Goal: Transaction & Acquisition: Download file/media

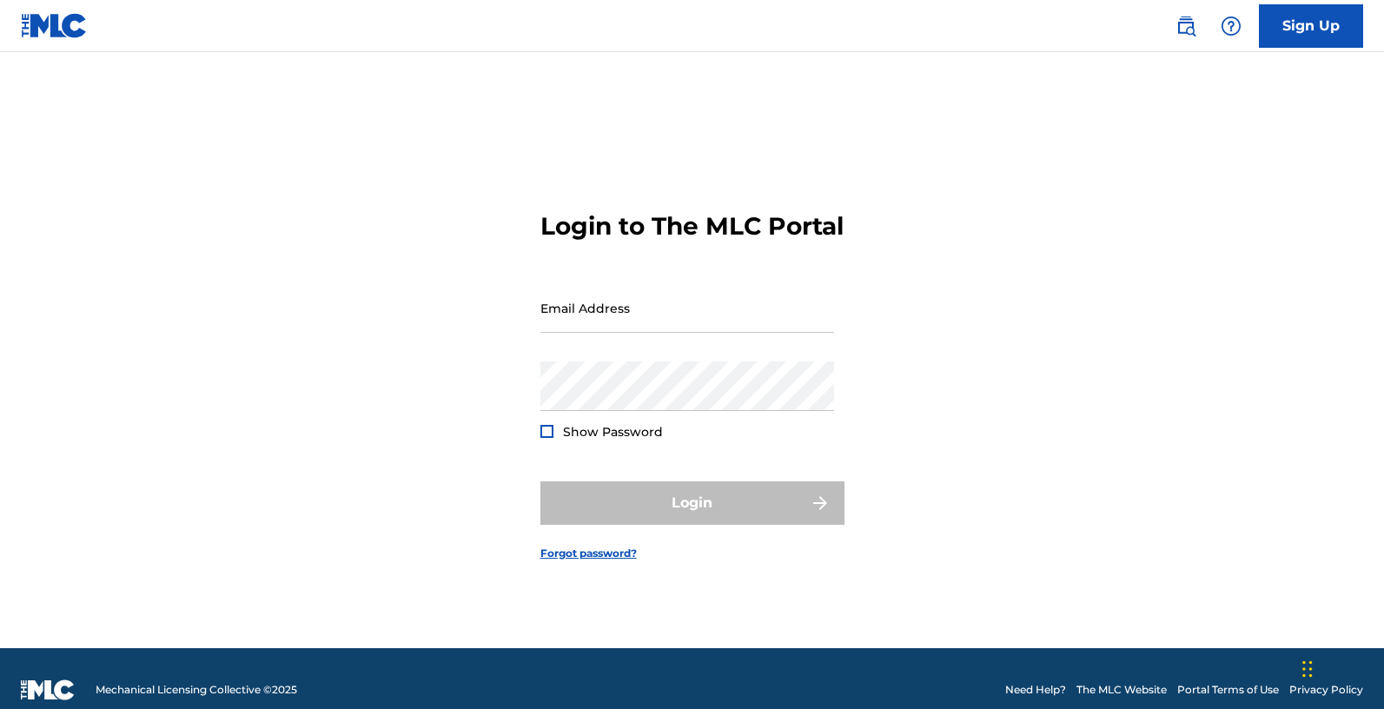
type input "[EMAIL_ADDRESS][PERSON_NAME][DOMAIN_NAME]"
click at [552, 438] on div at bounding box center [546, 431] width 13 height 13
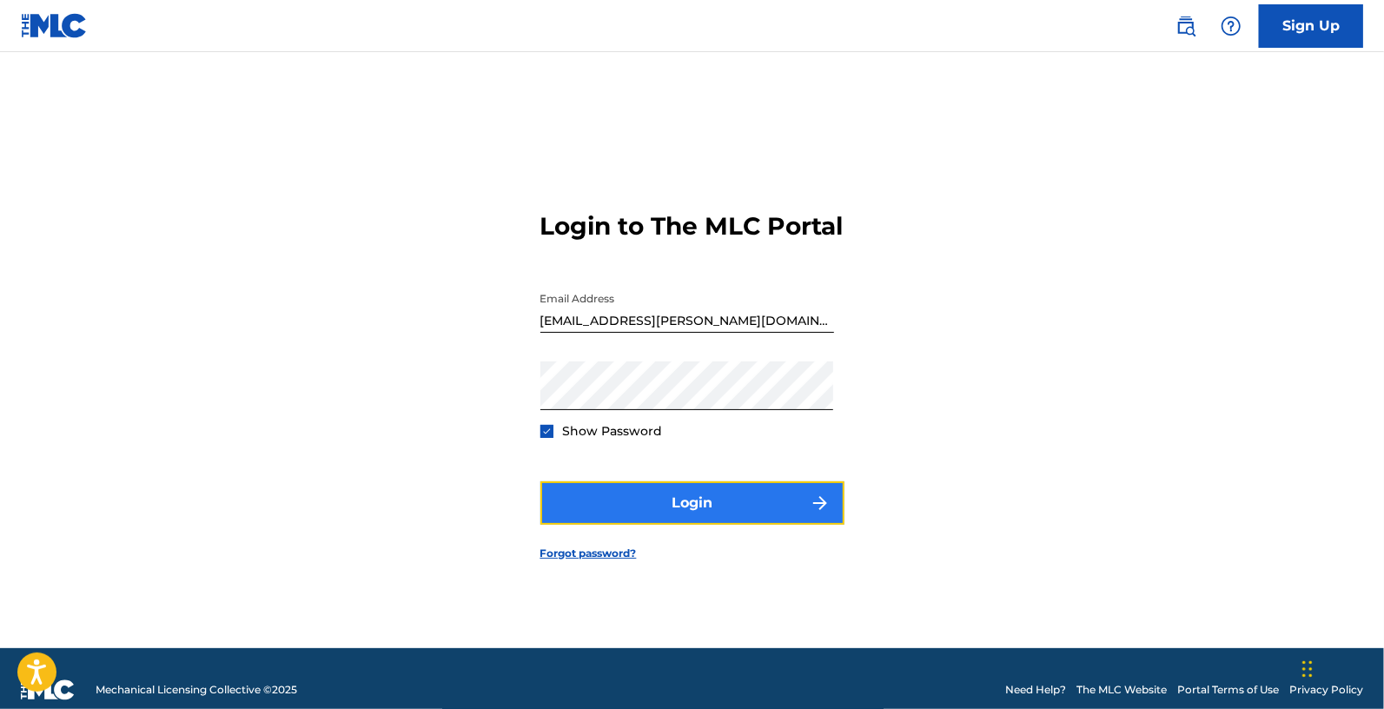
click at [625, 525] on button "Login" at bounding box center [692, 502] width 304 height 43
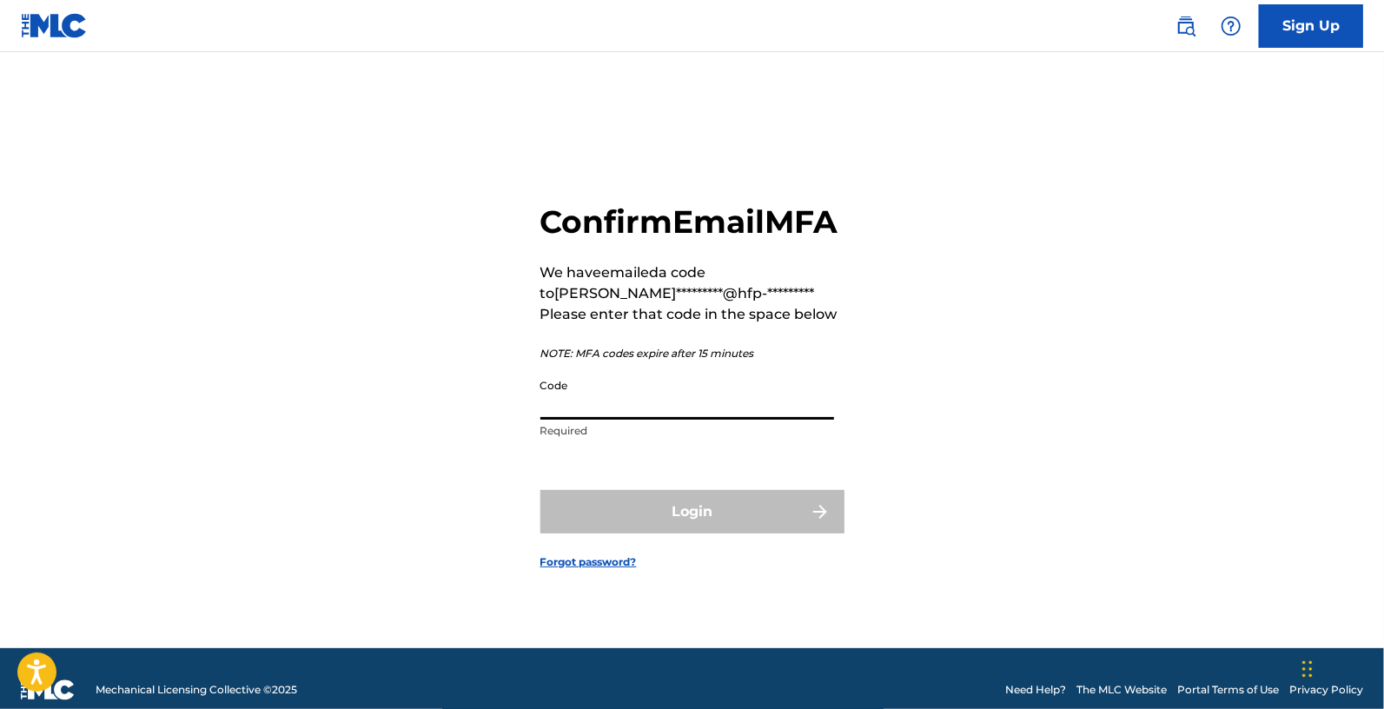
click at [606, 416] on input "Code" at bounding box center [687, 395] width 294 height 50
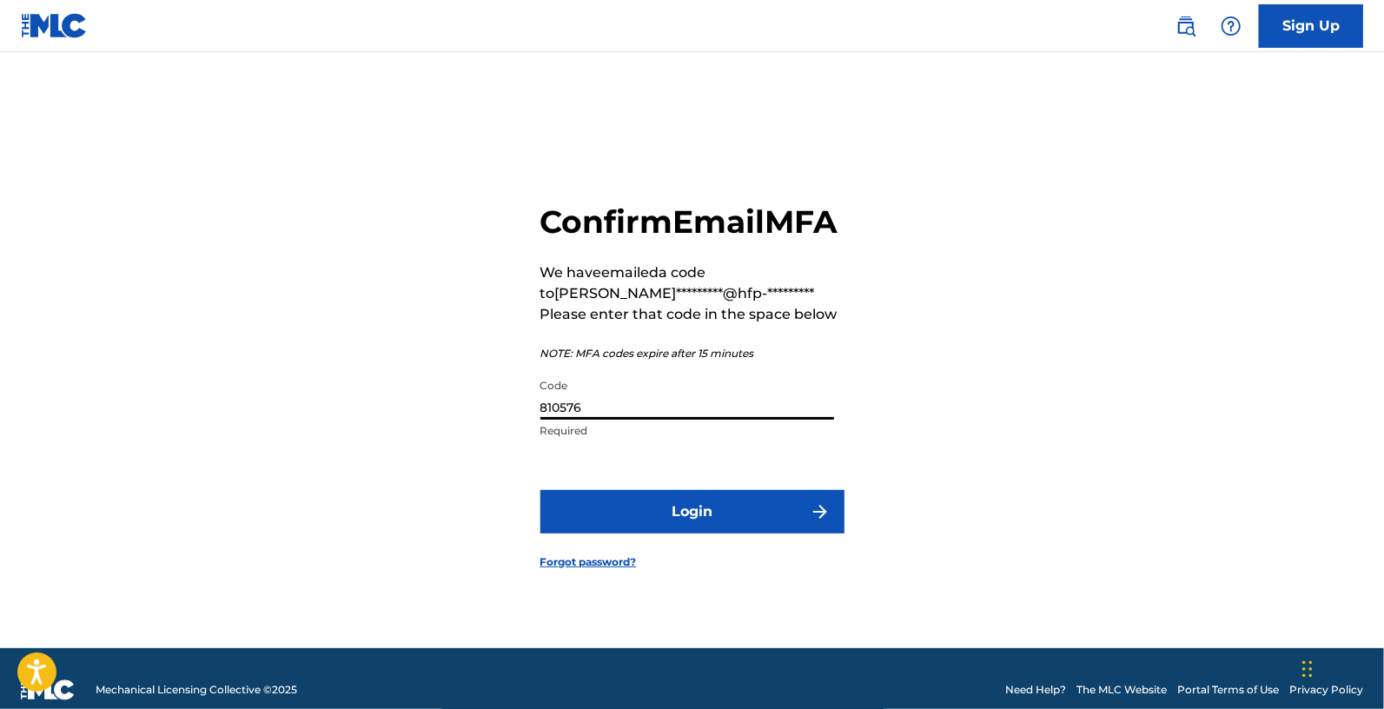
type input "810576"
click at [540, 490] on button "Login" at bounding box center [692, 511] width 304 height 43
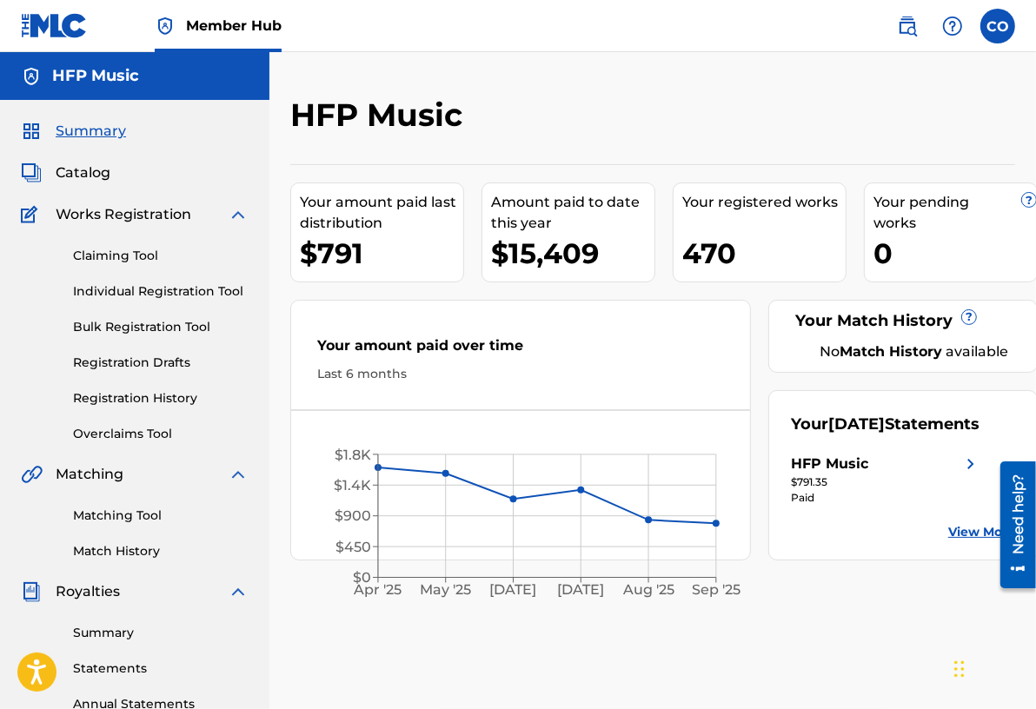
scroll to position [134, 0]
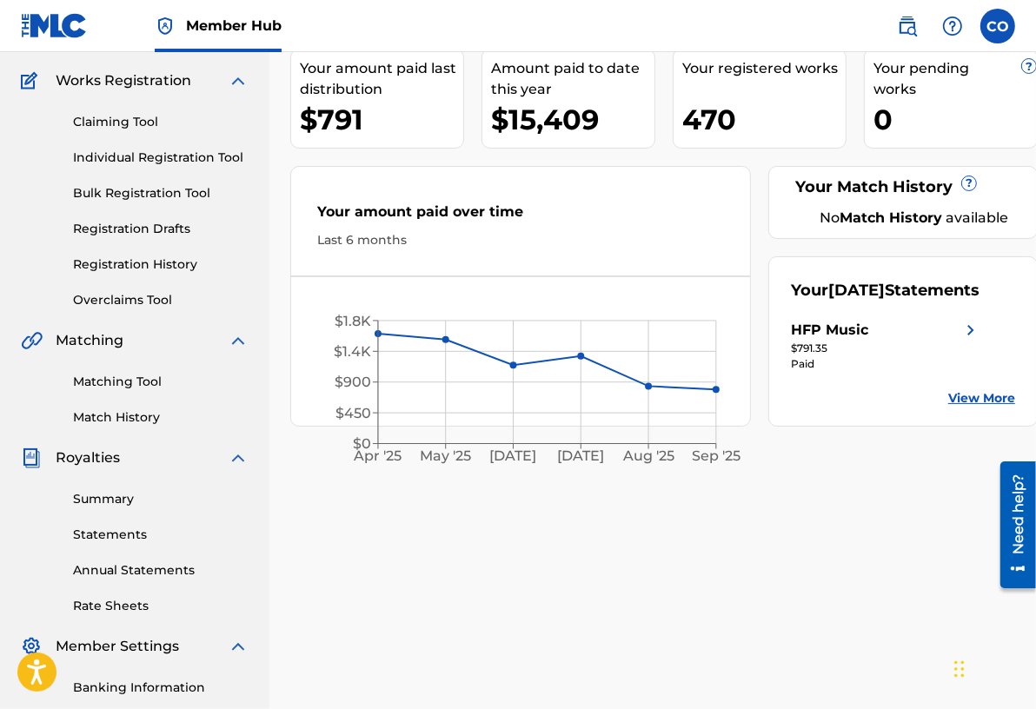
click at [105, 517] on div "Summary Statements Annual Statements Rate Sheets" at bounding box center [135, 541] width 228 height 147
click at [105, 533] on link "Statements" at bounding box center [161, 535] width 176 height 18
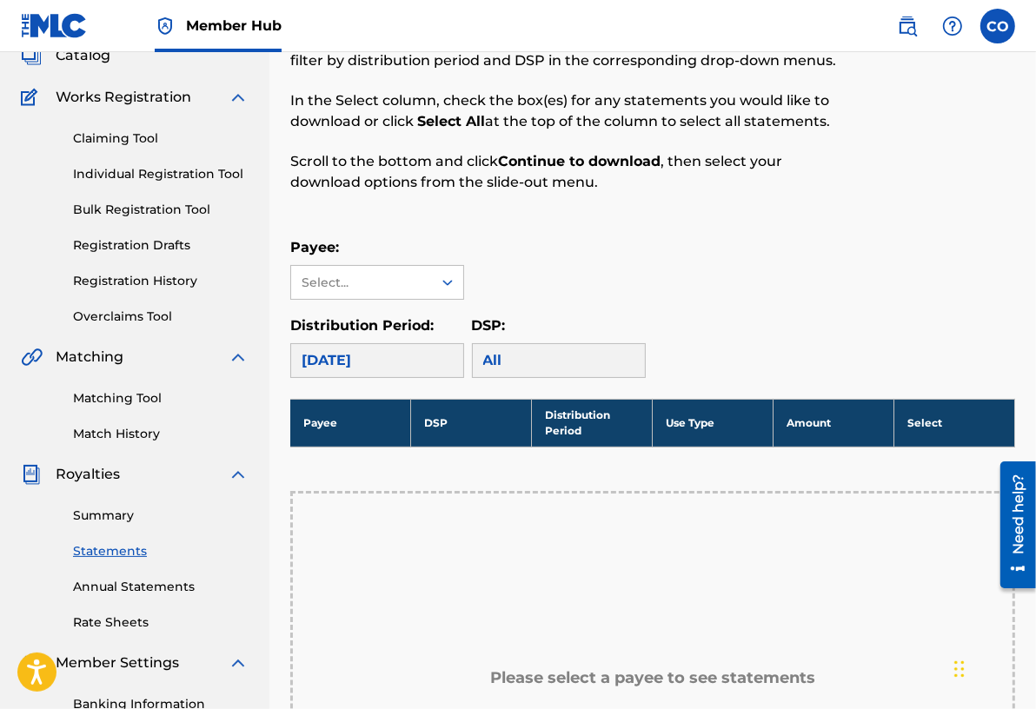
scroll to position [119, 0]
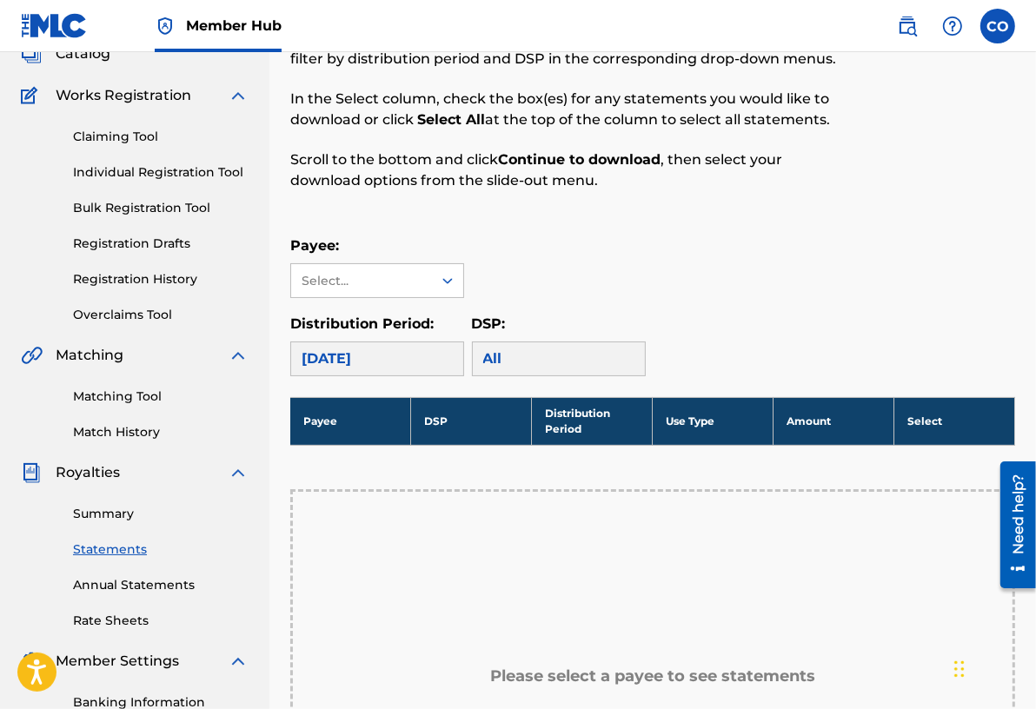
click at [428, 351] on div "[DATE]" at bounding box center [377, 358] width 174 height 35
click at [391, 355] on div "[DATE]" at bounding box center [377, 358] width 174 height 35
click at [390, 288] on div "Select..." at bounding box center [361, 280] width 141 height 33
click at [569, 279] on div "Payee: Select..." at bounding box center [652, 266] width 725 height 63
click at [437, 349] on div "[DATE]" at bounding box center [377, 358] width 174 height 35
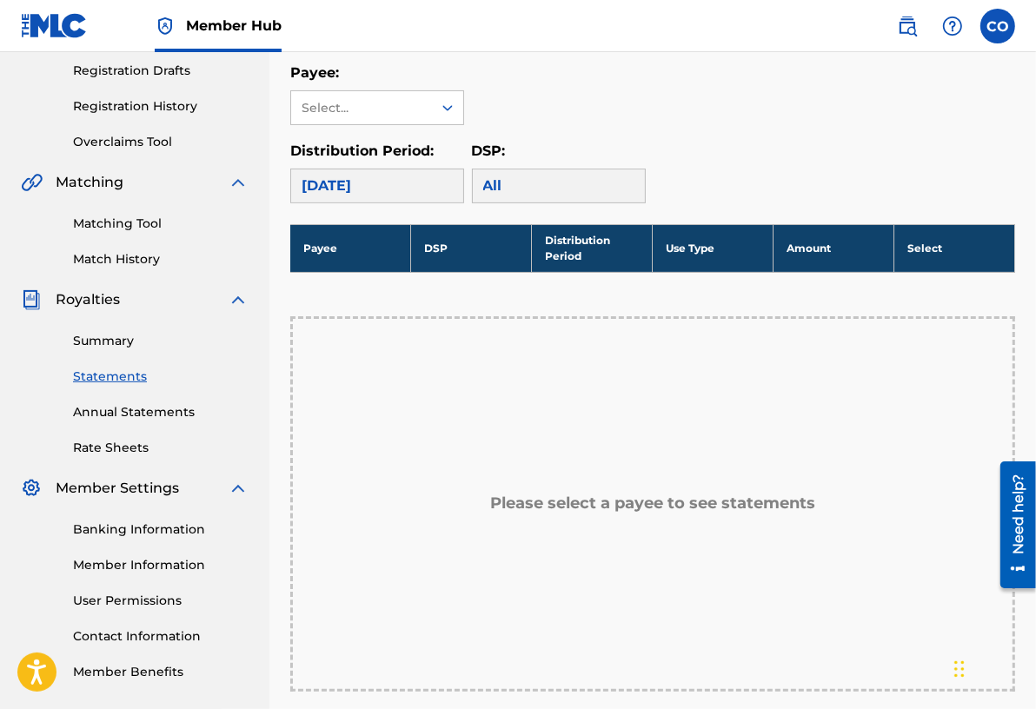
scroll to position [258, 0]
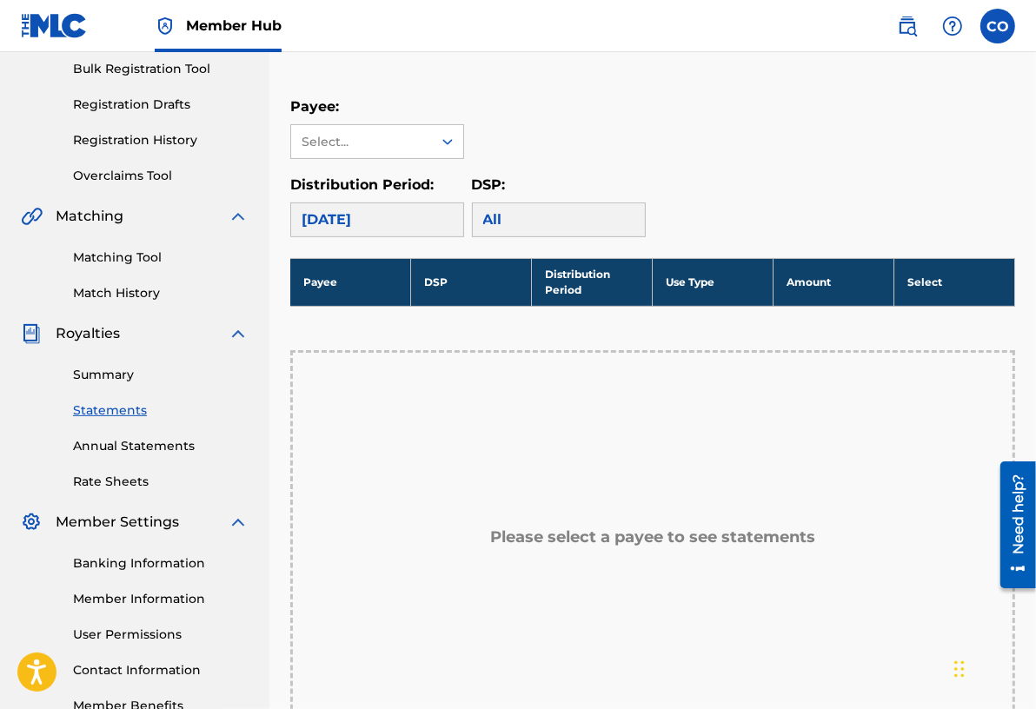
click at [414, 220] on div "[DATE]" at bounding box center [377, 219] width 174 height 35
click at [533, 217] on div "All" at bounding box center [559, 219] width 174 height 35
click at [104, 370] on link "Summary" at bounding box center [161, 375] width 176 height 18
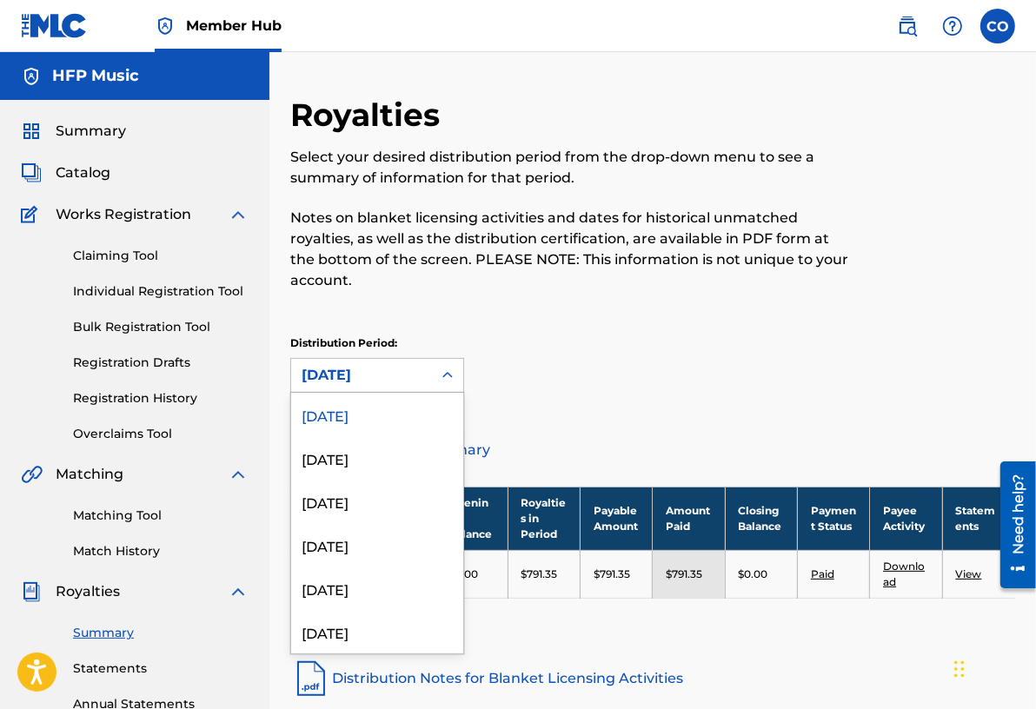
click at [415, 366] on div "[DATE]" at bounding box center [362, 375] width 120 height 21
click at [363, 453] on div "[DATE]" at bounding box center [377, 457] width 172 height 43
click at [366, 374] on div "[DATE]" at bounding box center [362, 375] width 120 height 21
click at [602, 360] on div "Distribution Period: option [DATE], selected. [DATE], 1 of 54. 54 results avail…" at bounding box center [652, 363] width 725 height 57
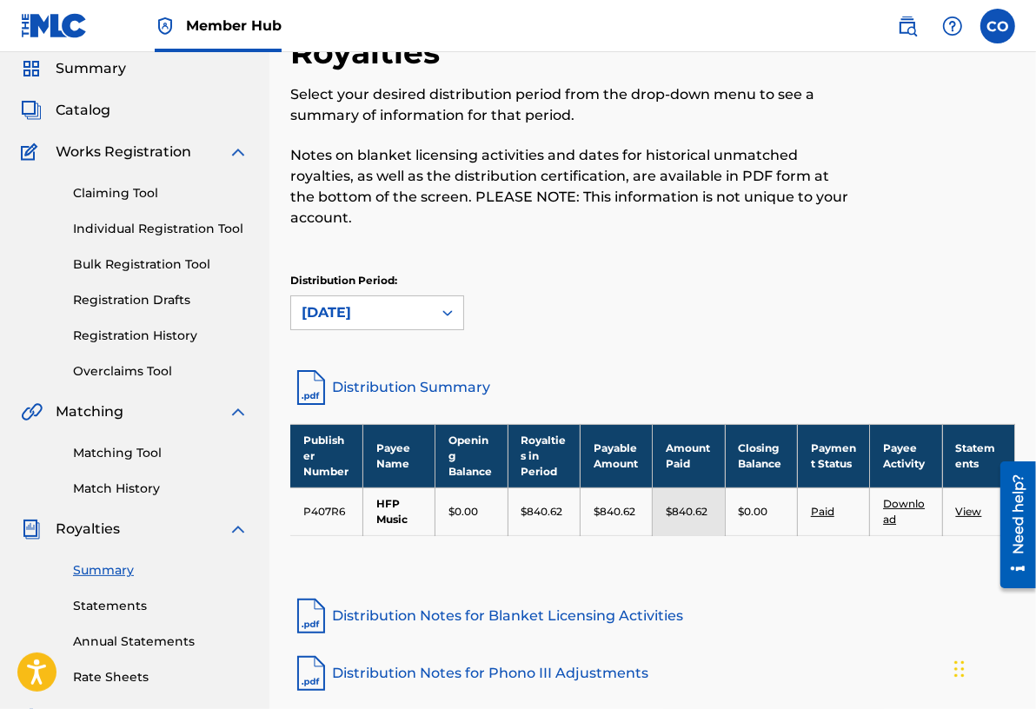
scroll to position [66, 0]
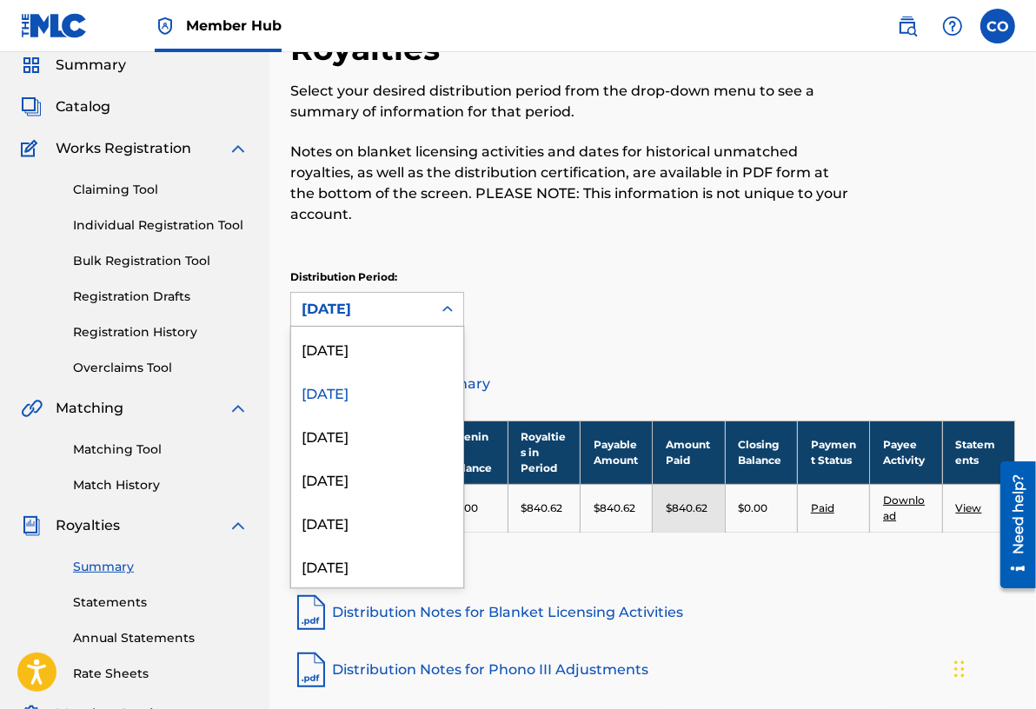
click at [407, 312] on div "[DATE]" at bounding box center [362, 309] width 120 height 21
click at [368, 350] on div "[DATE]" at bounding box center [377, 348] width 172 height 43
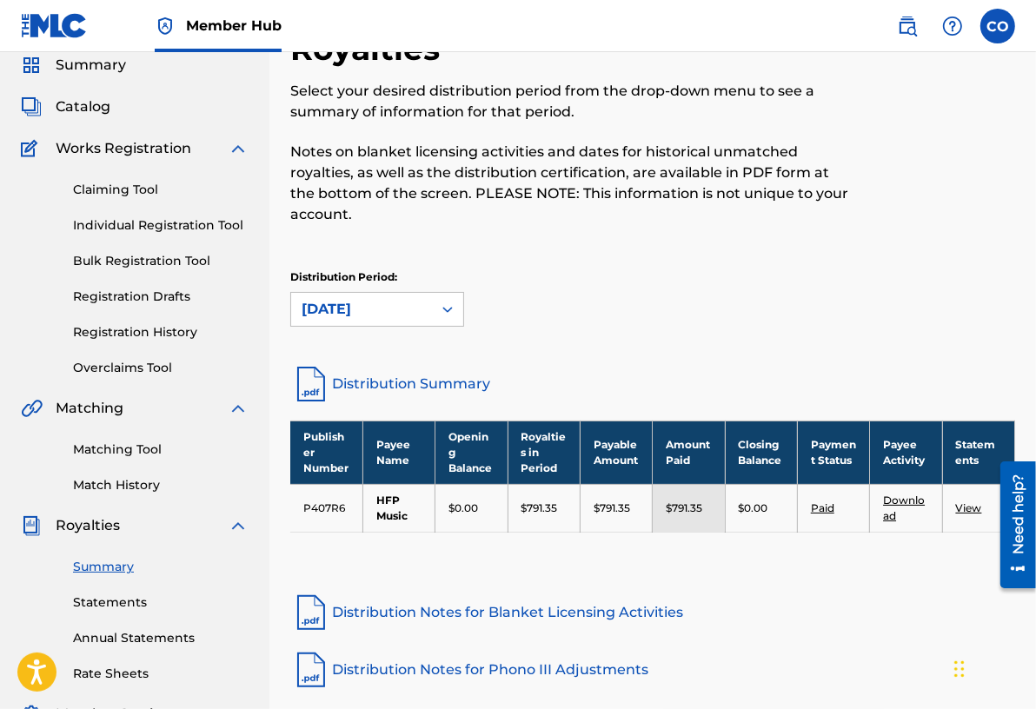
scroll to position [104, 0]
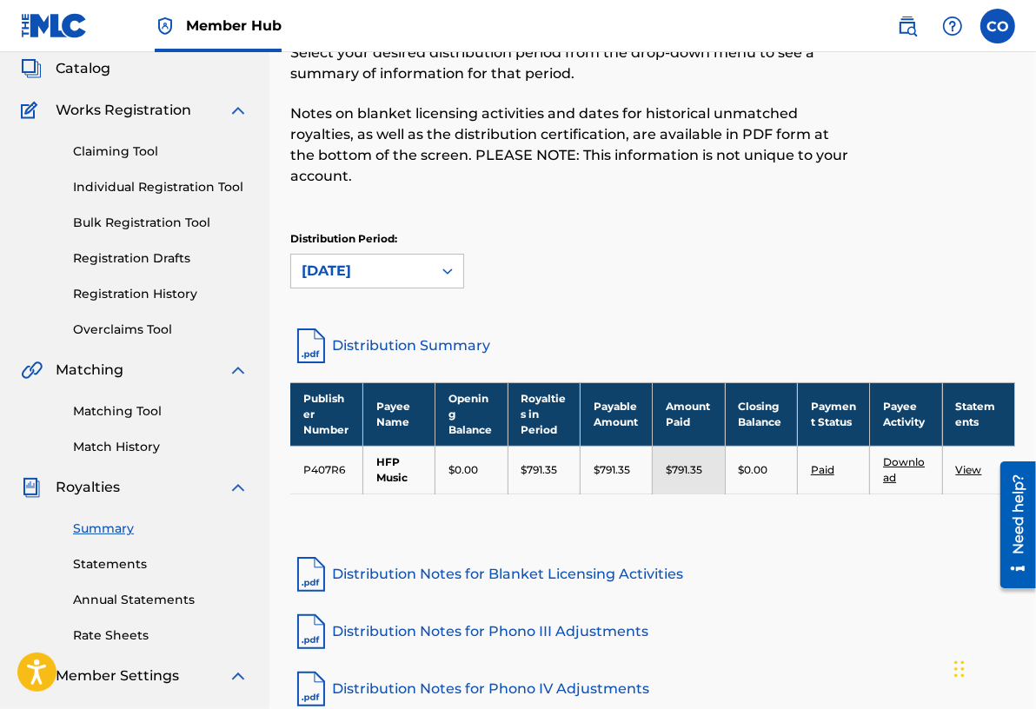
click at [901, 457] on link "Download" at bounding box center [904, 469] width 42 height 29
click at [399, 274] on div "[DATE]" at bounding box center [362, 271] width 120 height 21
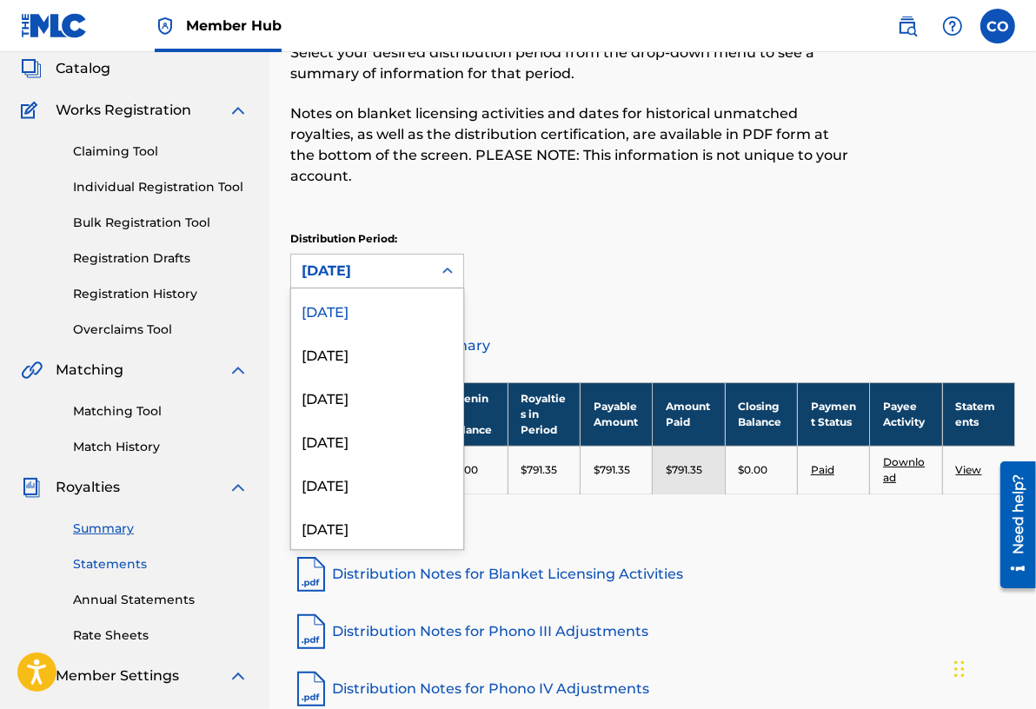
click at [113, 559] on link "Statements" at bounding box center [161, 564] width 176 height 18
